Goal: Navigation & Orientation: Find specific page/section

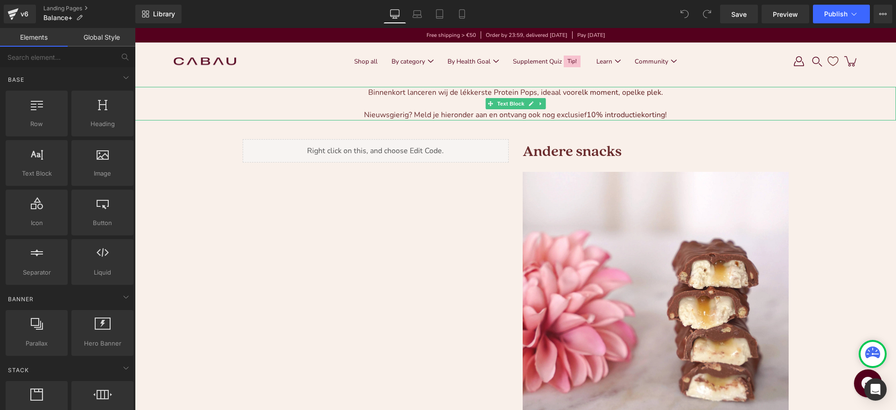
click at [441, 95] on p "Binnenkort lanceren wij de lékkerste Protein Pops, ideaal voor elk moment , op …" at bounding box center [515, 92] width 761 height 11
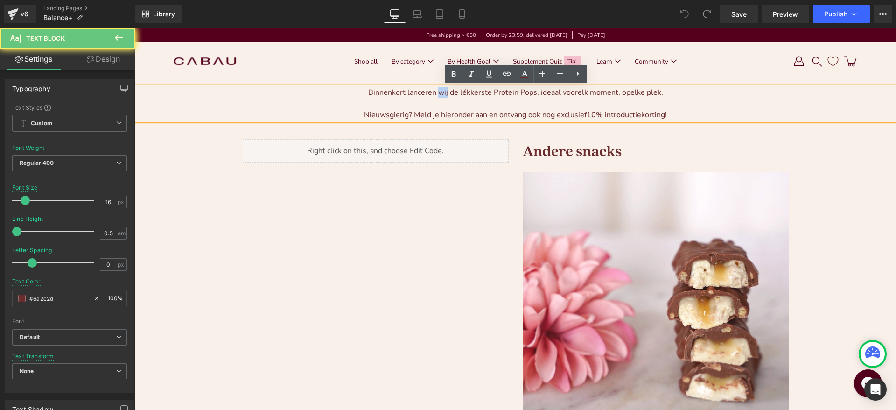
click at [441, 95] on p "Binnenkort lanceren wij de lékkerste Protein Pops, ideaal voor elk moment , op …" at bounding box center [515, 92] width 761 height 11
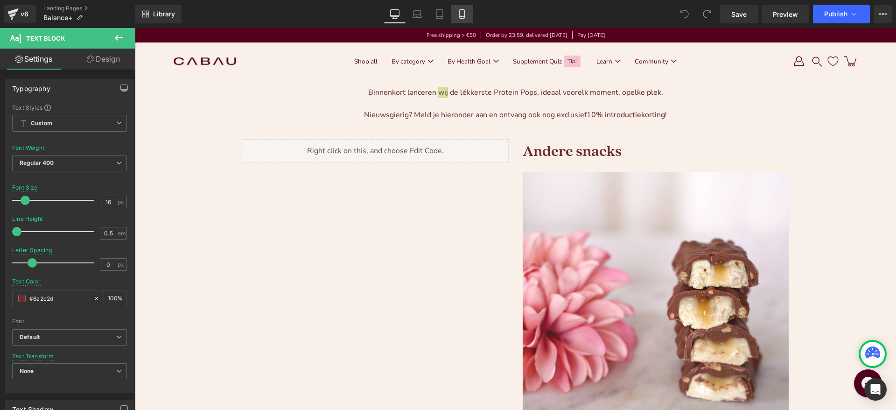
click at [455, 14] on link "Mobile" at bounding box center [462, 14] width 22 height 19
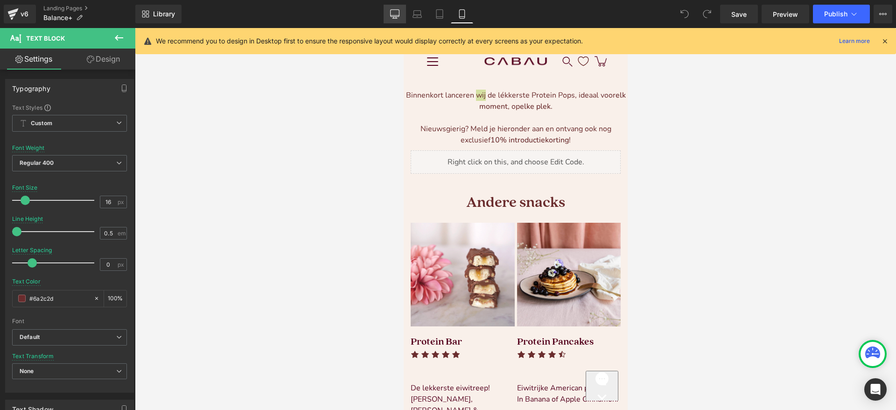
click at [396, 13] on icon at bounding box center [394, 13] width 9 height 9
type input "100"
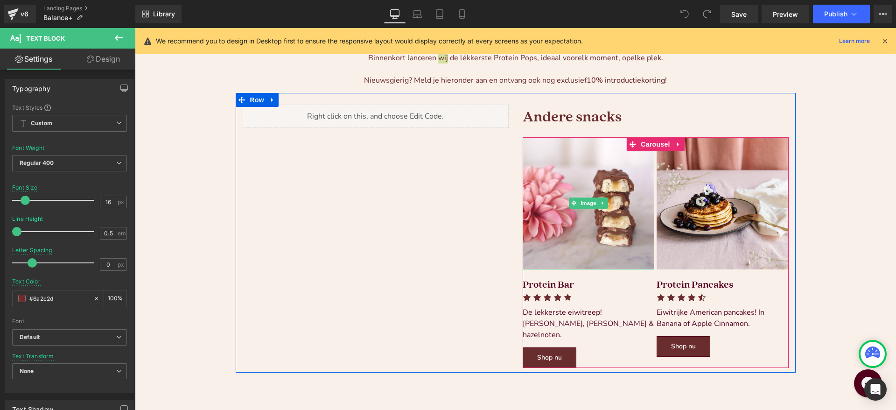
scroll to position [35, 0]
